Goal: Task Accomplishment & Management: Manage account settings

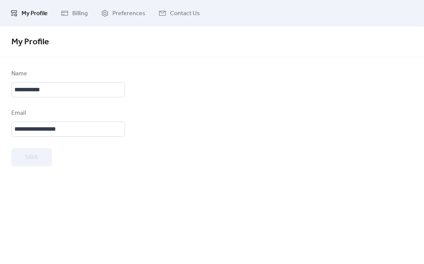
click at [118, 16] on span "Preferences" at bounding box center [129, 13] width 33 height 9
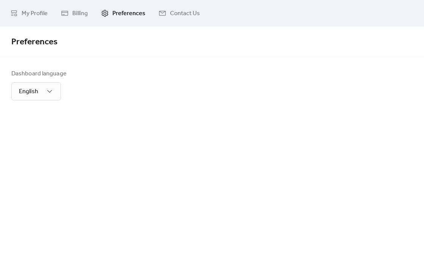
click at [36, 14] on span "My Profile" at bounding box center [35, 13] width 26 height 9
